Goal: Task Accomplishment & Management: Use online tool/utility

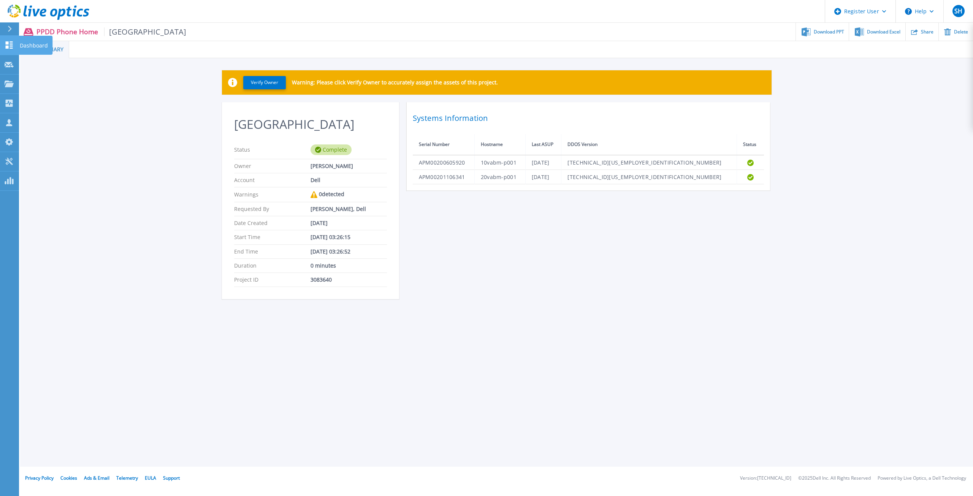
click at [10, 40] on link "Dashboard Dashboard" at bounding box center [9, 45] width 19 height 19
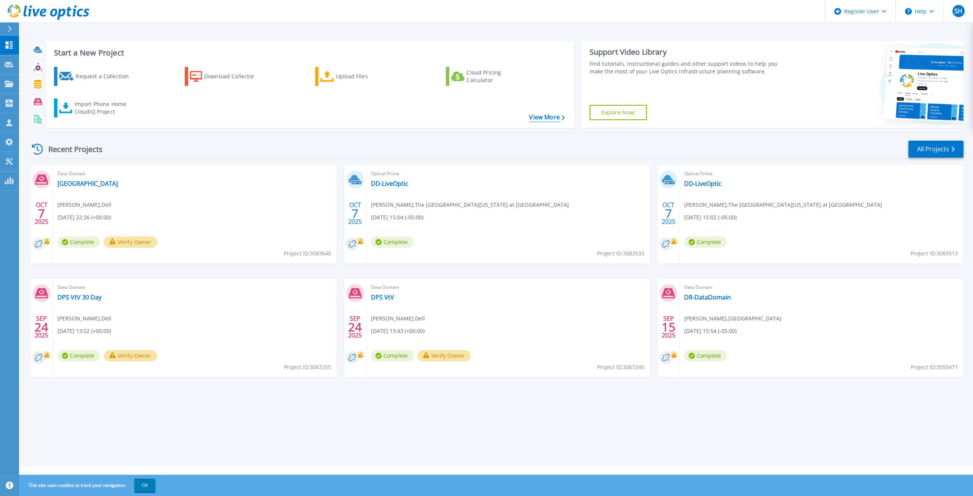
click at [537, 118] on link "View More" at bounding box center [546, 117] width 35 height 7
click at [96, 105] on div "Import Phone Home CloudIQ Project" at bounding box center [104, 107] width 59 height 15
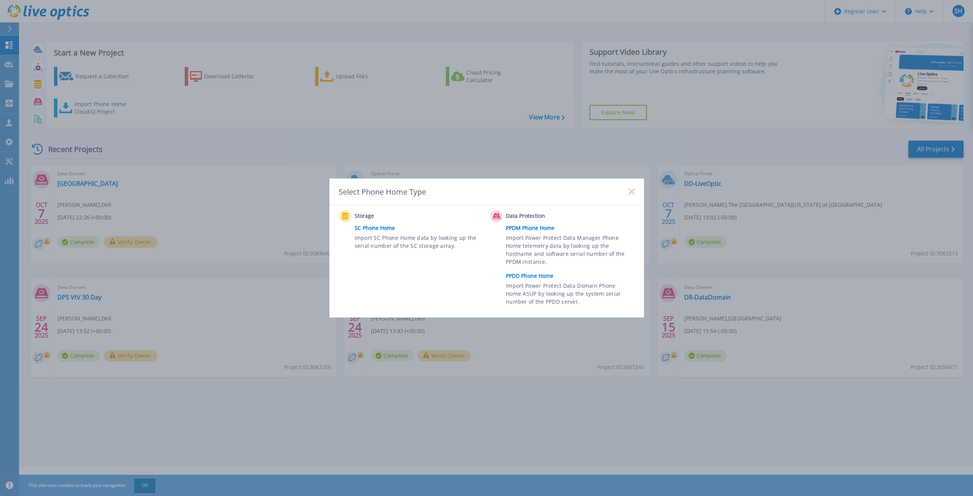
click at [544, 277] on link "PPDD Phone Home" at bounding box center [572, 275] width 132 height 11
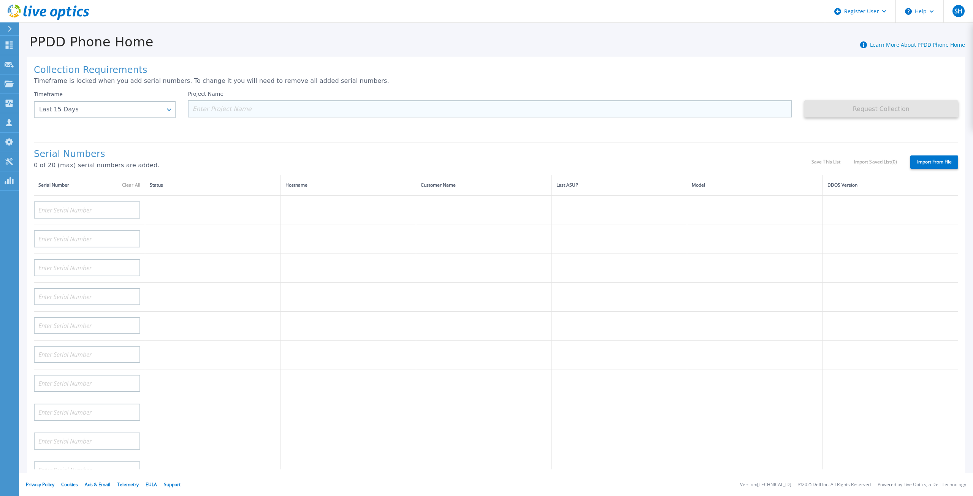
click at [420, 113] on input at bounding box center [490, 108] width 604 height 17
click at [934, 157] on label "Import From File" at bounding box center [934, 161] width 48 height 13
click at [0, 0] on input "Import From File" at bounding box center [0, 0] width 0 height 0
click at [934, 155] on label "Import From File" at bounding box center [934, 161] width 48 height 13
click at [0, 0] on input "Import From File" at bounding box center [0, 0] width 0 height 0
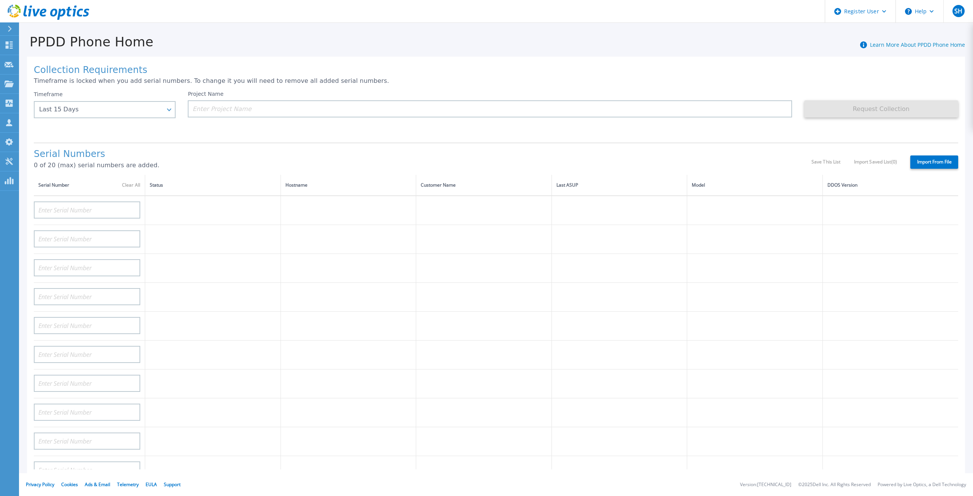
type input "Fans"
type input "Temperature"
type input "Interface"
type input "3b"
type input "3c"
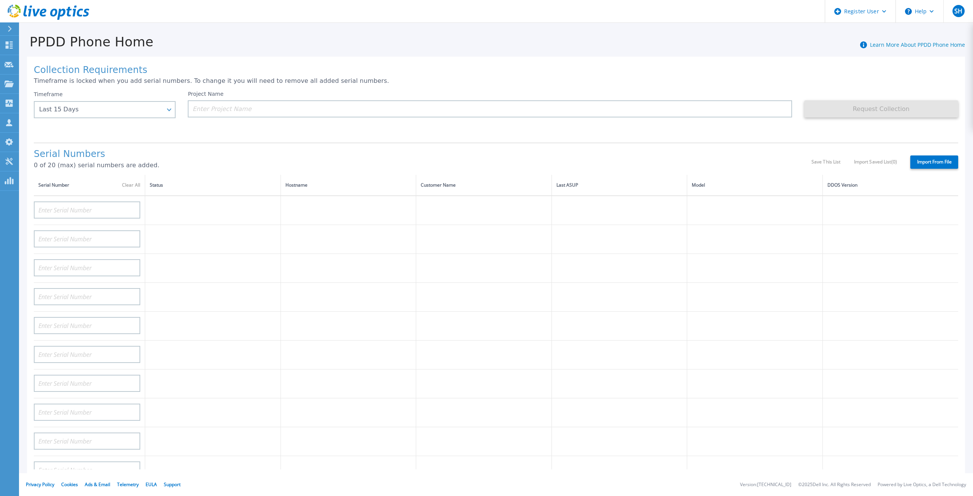
type input "3d"
type input "7b"
type input "7c"
type input "7d"
type input "Licenses"
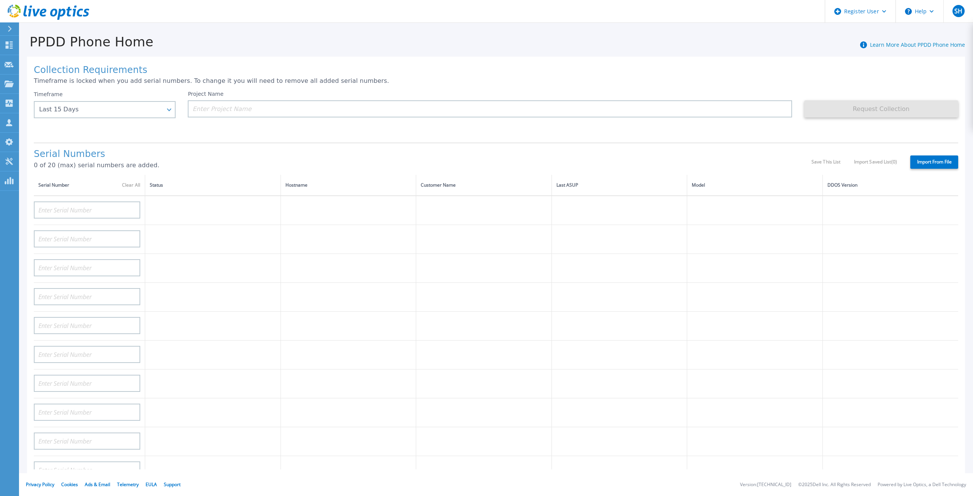
type input "BMC"
type input "BIOS"
type input "CPU"
type input "NDC"
type input "PEM"
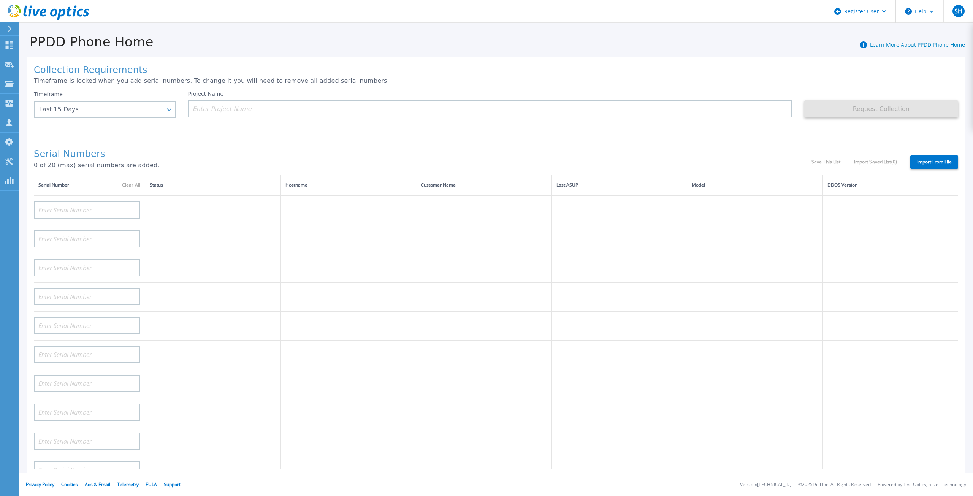
type input "Controllers"
type input "REGCHK"
type input "Success"
type input "Exceptions"
type input "Initiators"
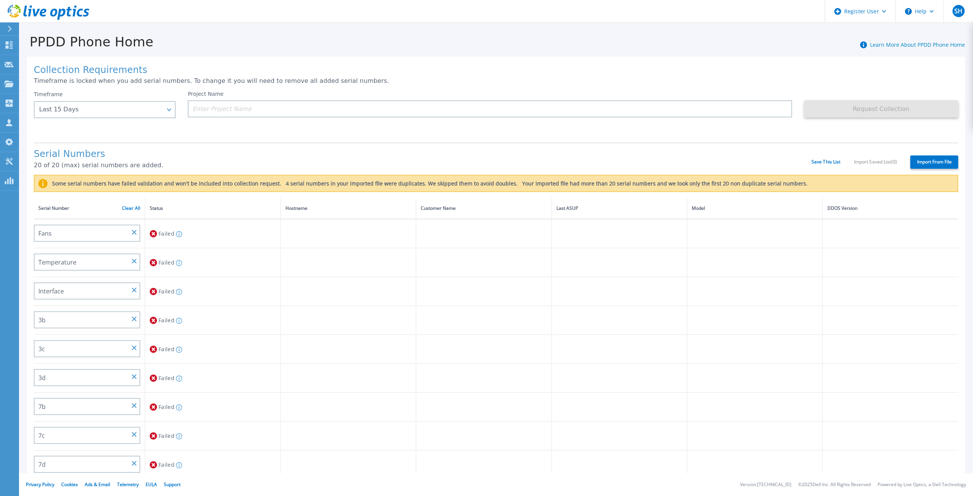
click at [916, 157] on label "Import From File" at bounding box center [934, 161] width 48 height 13
click at [0, 0] on input "Import From File" at bounding box center [0, 0] width 0 height 0
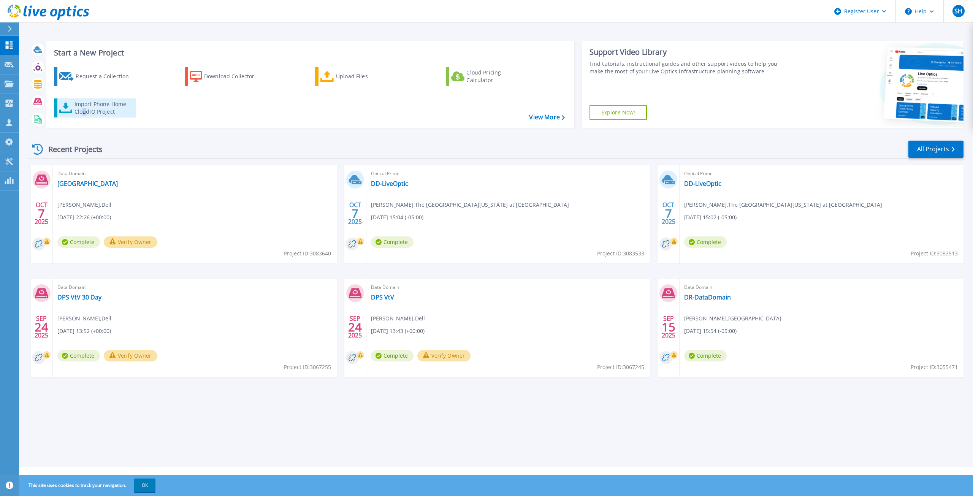
click at [84, 110] on div "Import Phone Home CloudIQ Project" at bounding box center [104, 107] width 59 height 15
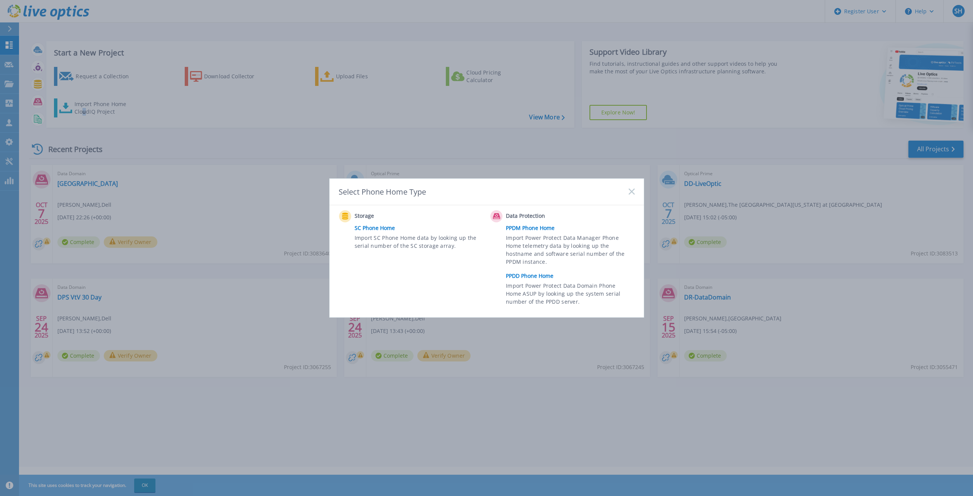
click at [519, 276] on link "PPDD Phone Home" at bounding box center [572, 275] width 132 height 11
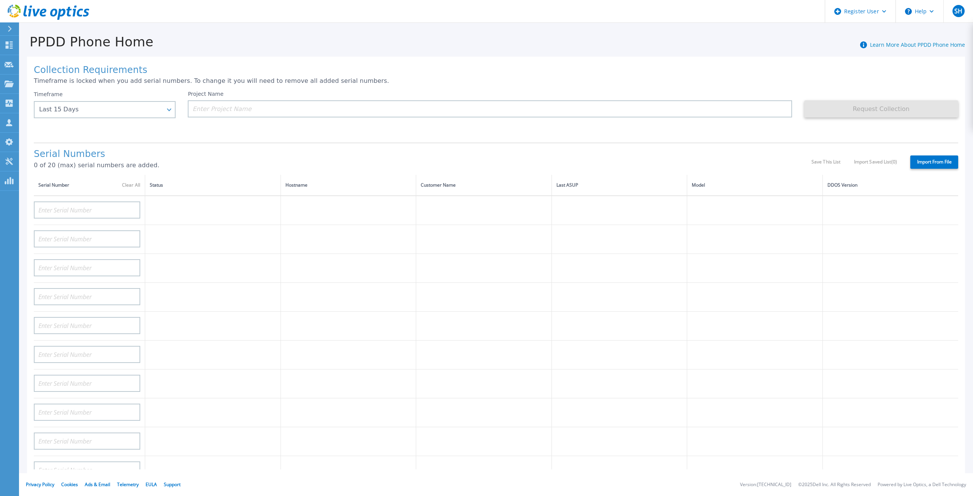
click at [921, 155] on label "Import From File" at bounding box center [934, 161] width 48 height 13
click at [0, 0] on input "Import From File" at bounding box center [0, 0] width 0 height 0
type input "Fans"
type input "Temperature"
type input "Interface"
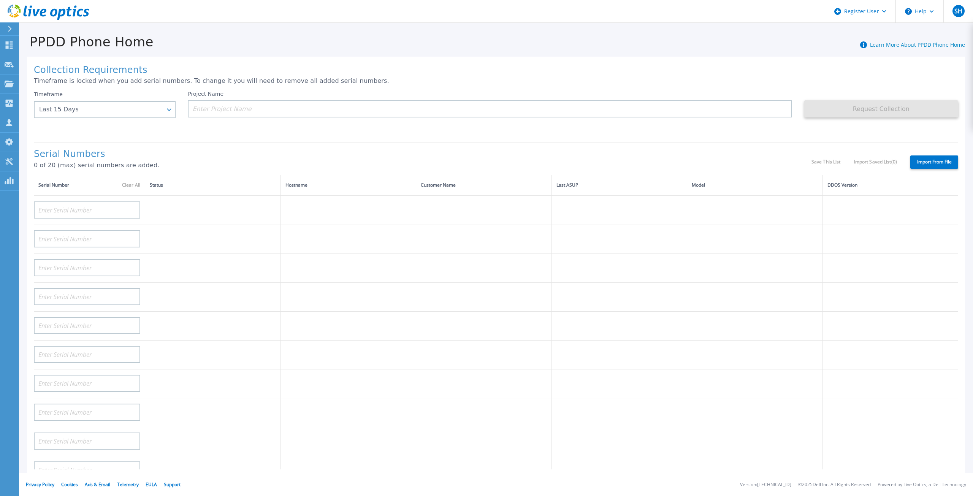
type input "3b"
type input "3c"
type input "3d"
type input "7b"
type input "7c"
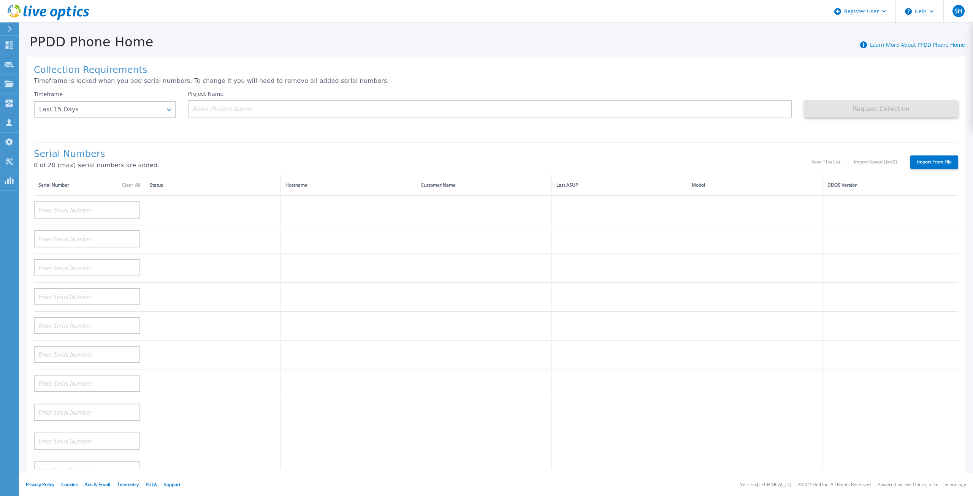
type input "7d"
type input "Licenses"
type input "BMC"
type input "BIOS"
type input "CPU"
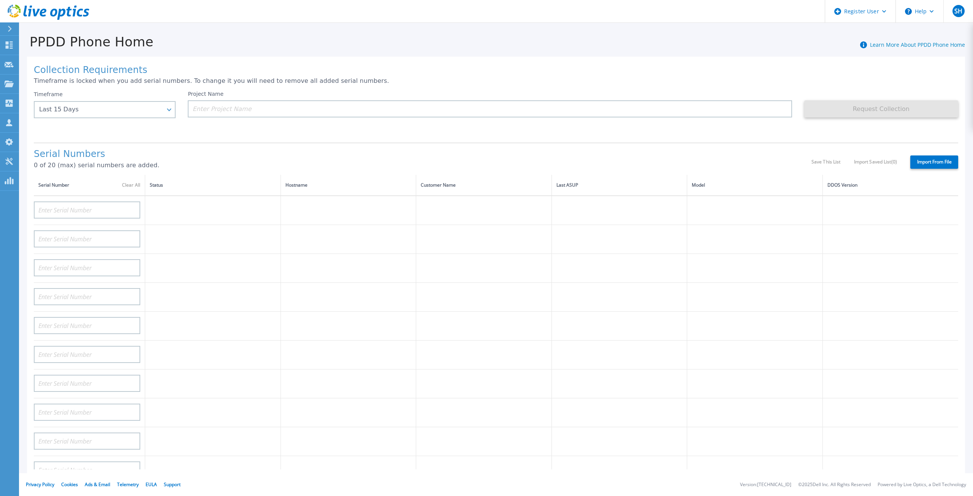
type input "NDC"
type input "PEM"
type input "Controllers"
type input "REGCHK"
type input "Success"
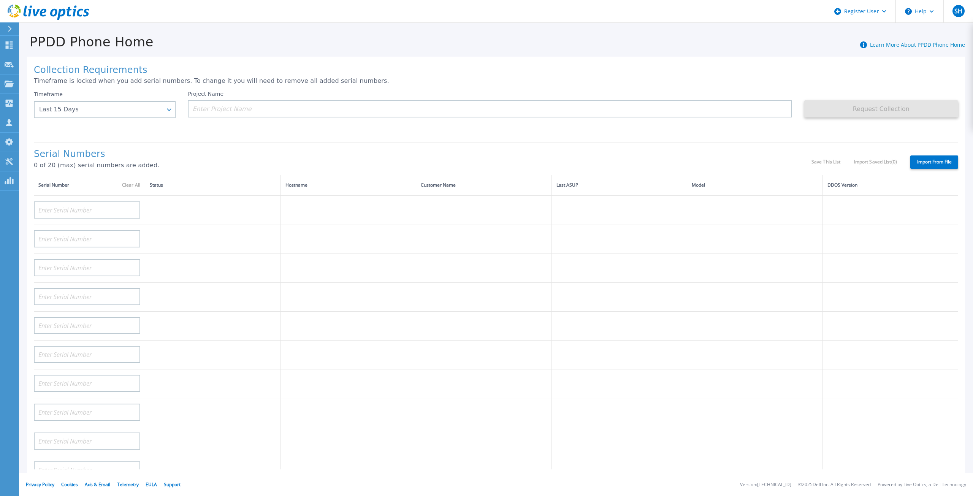
type input "Exceptions"
type input "Initiators"
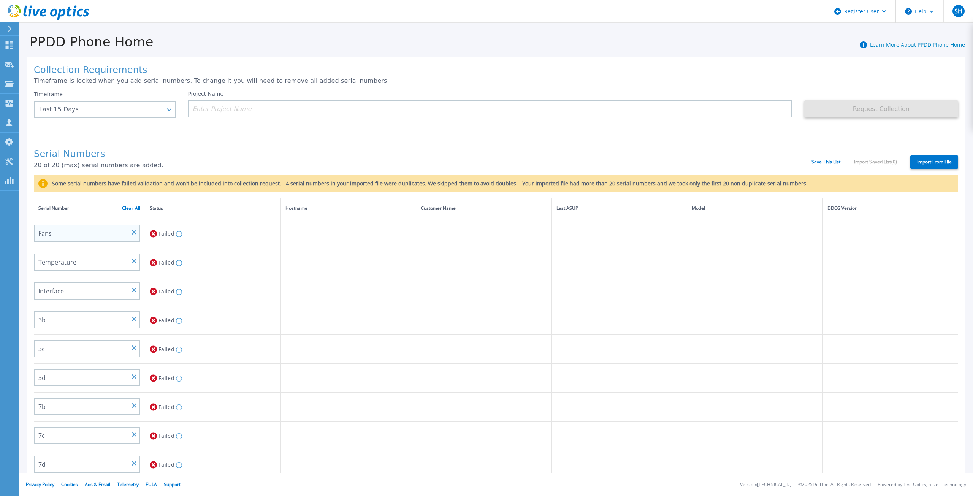
click at [135, 206] on link "Clear All" at bounding box center [131, 208] width 18 height 5
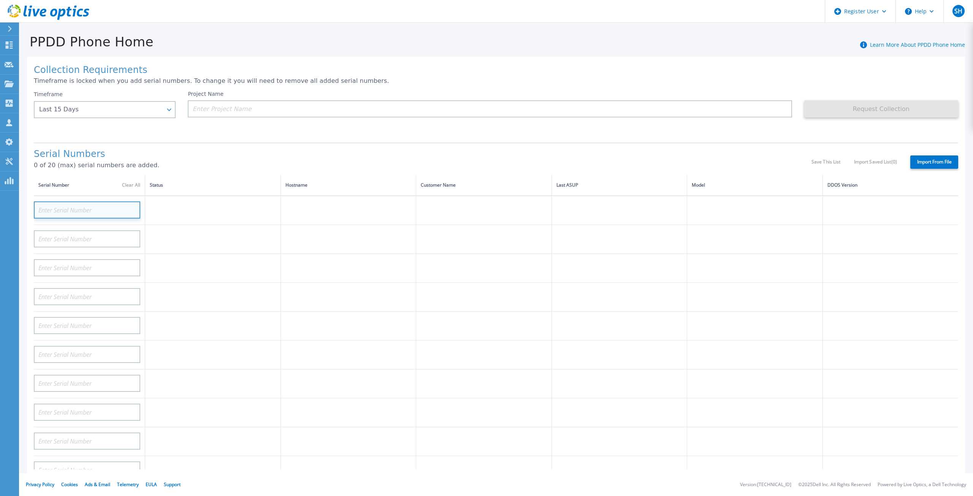
click at [61, 204] on input at bounding box center [87, 209] width 106 height 17
paste input "APX00240705761"
type input "APX00240705761"
click at [180, 206] on td at bounding box center [213, 210] width 136 height 29
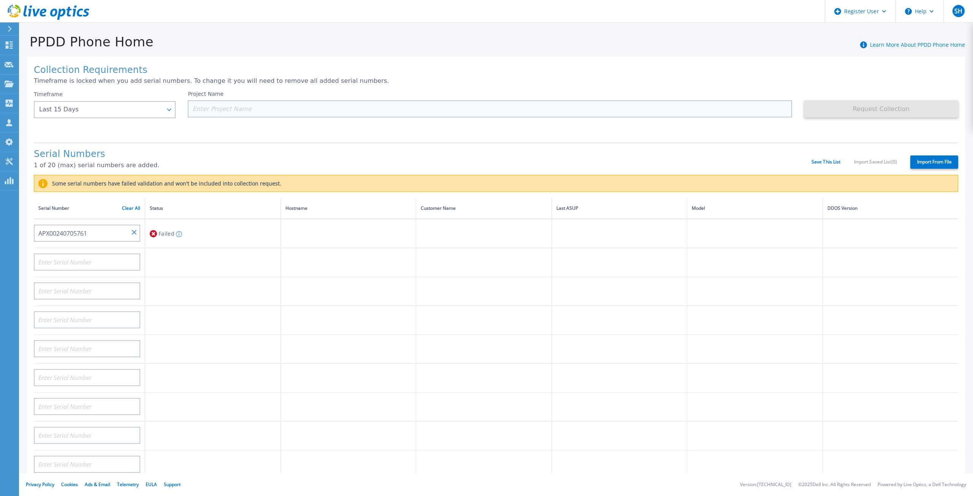
click at [252, 113] on input at bounding box center [490, 108] width 604 height 17
click at [136, 206] on link "Clear All" at bounding box center [131, 208] width 18 height 5
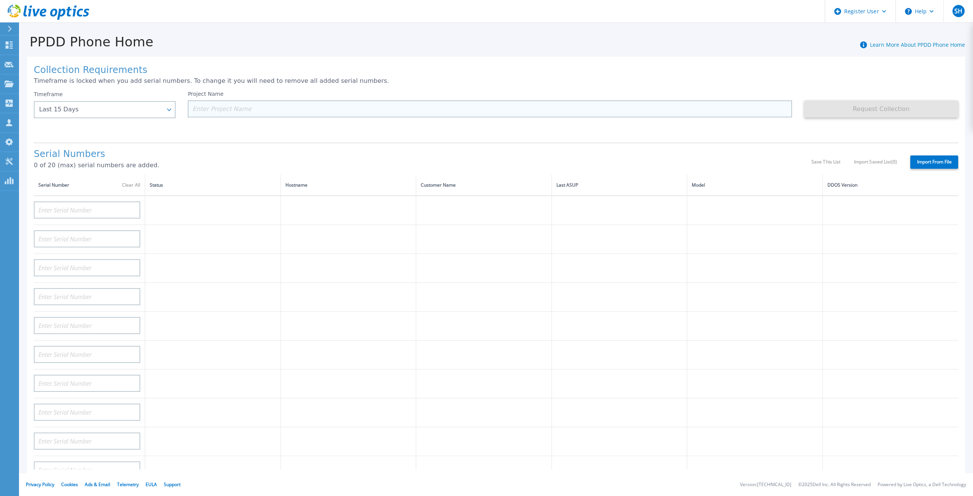
click at [211, 116] on input at bounding box center [490, 108] width 604 height 17
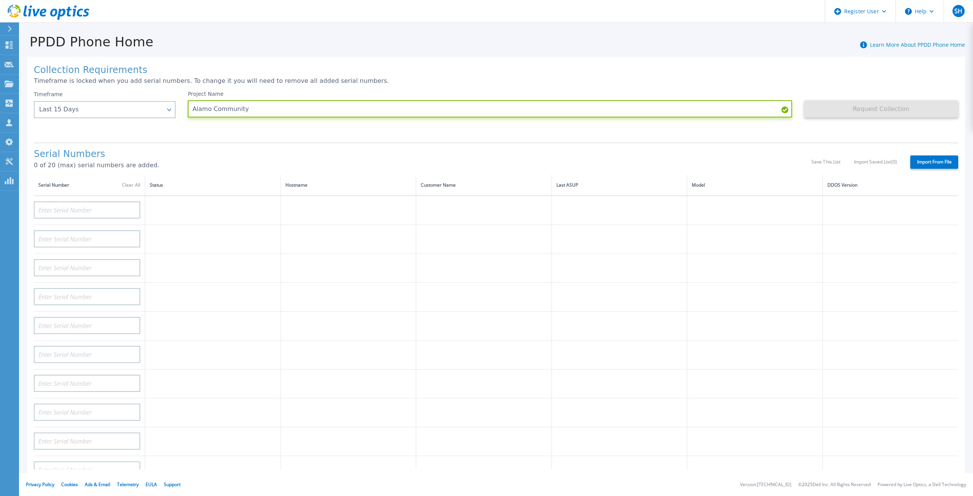
type input "Alamo Community"
